Goal: Information Seeking & Learning: Learn about a topic

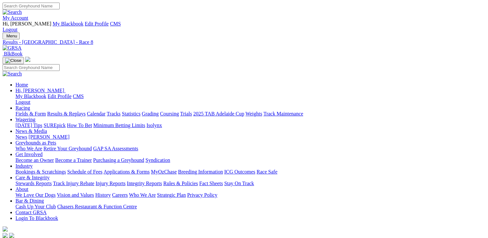
click at [52, 181] on link "Stewards Reports" at bounding box center [33, 183] width 36 height 5
